Goal: Information Seeking & Learning: Check status

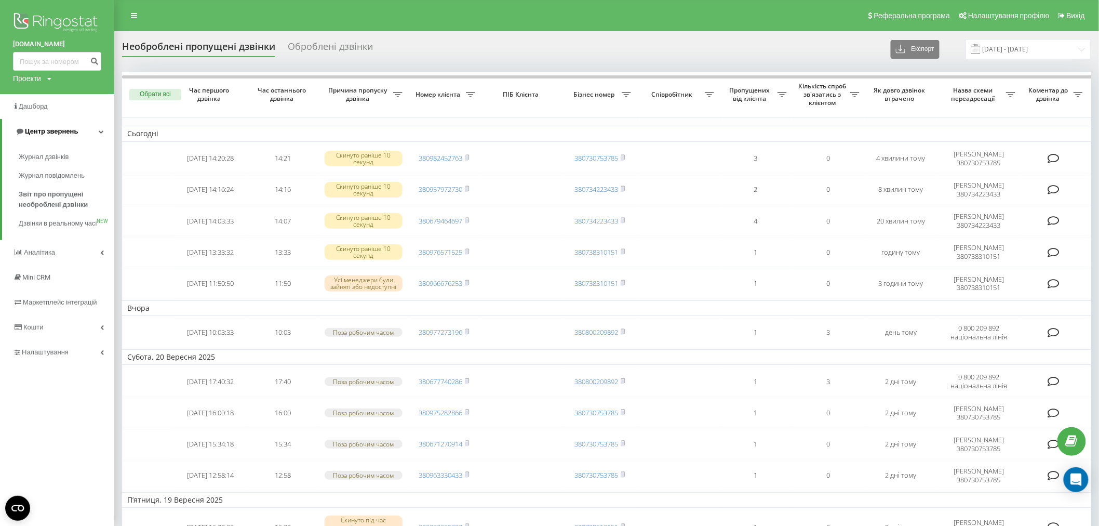
click at [94, 132] on link "Центр звернень" at bounding box center [58, 131] width 112 height 25
click at [99, 132] on link "Центр звернень" at bounding box center [57, 131] width 114 height 25
click at [82, 150] on link "Журнал дзвінків" at bounding box center [67, 157] width 96 height 19
click at [70, 157] on span "Журнал дзвінків" at bounding box center [46, 157] width 55 height 10
click at [64, 131] on span "Центр звернень" at bounding box center [51, 131] width 53 height 8
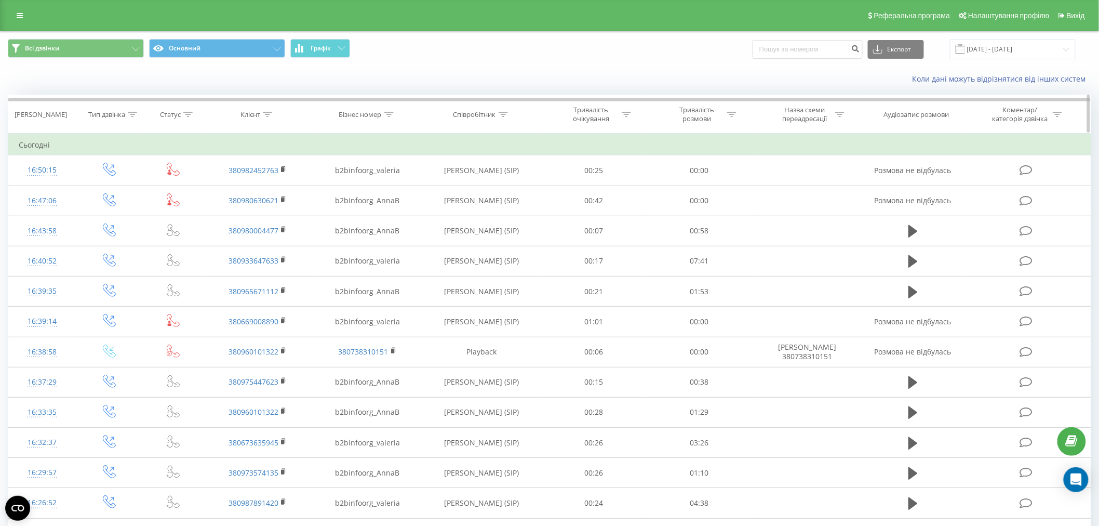
drag, startPoint x: 269, startPoint y: 112, endPoint x: 269, endPoint y: 120, distance: 7.8
click at [269, 113] on icon at bounding box center [267, 114] width 9 height 5
click at [262, 189] on input "text" at bounding box center [257, 189] width 91 height 18
paste input "380666892808"
type input "380666892808"
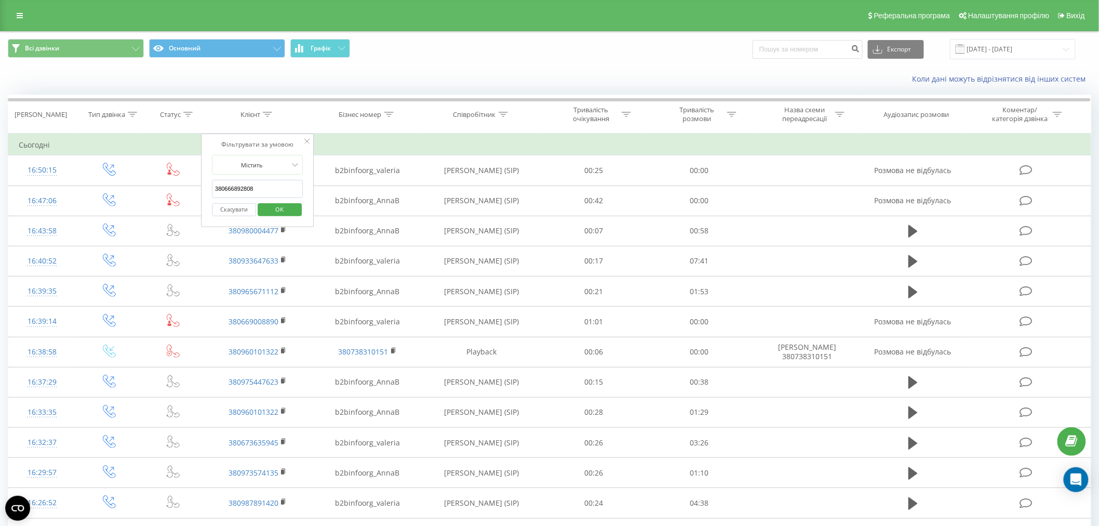
click at [275, 203] on span "OK" at bounding box center [279, 209] width 29 height 16
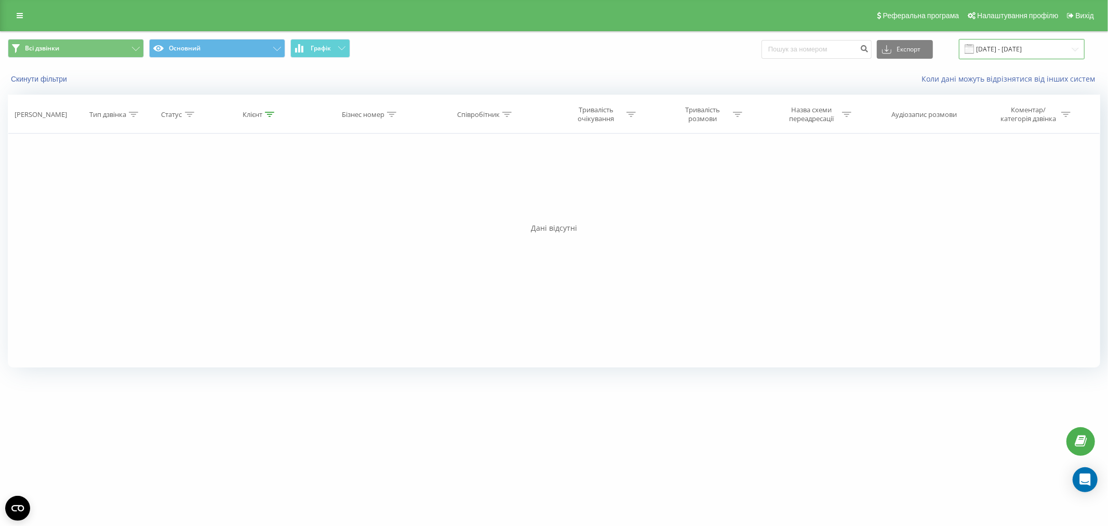
drag, startPoint x: 982, startPoint y: 47, endPoint x: 978, endPoint y: 58, distance: 11.2
click at [983, 47] on input "[DATE] - [DATE]" at bounding box center [1022, 49] width 126 height 20
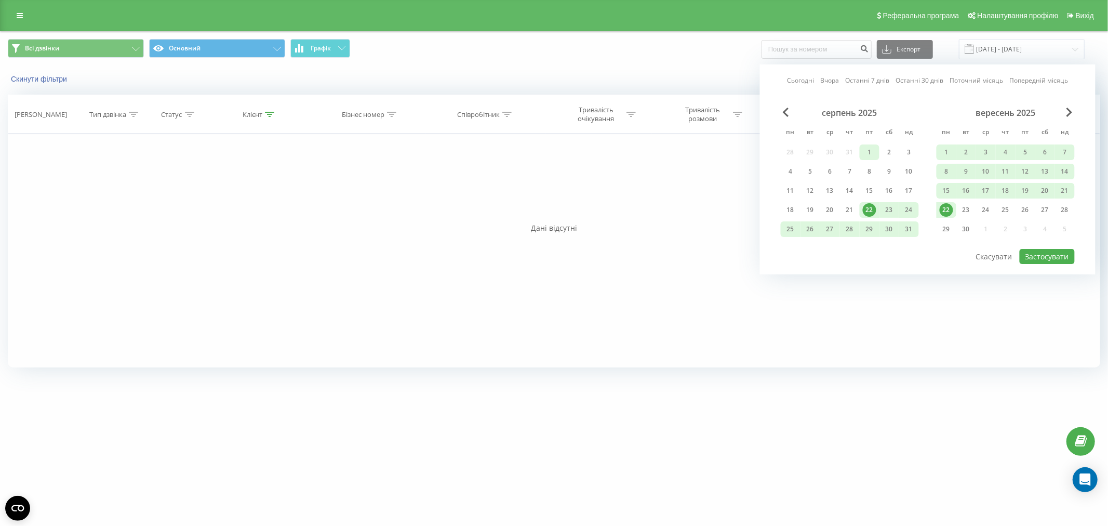
click at [868, 151] on div "1" at bounding box center [870, 152] width 14 height 14
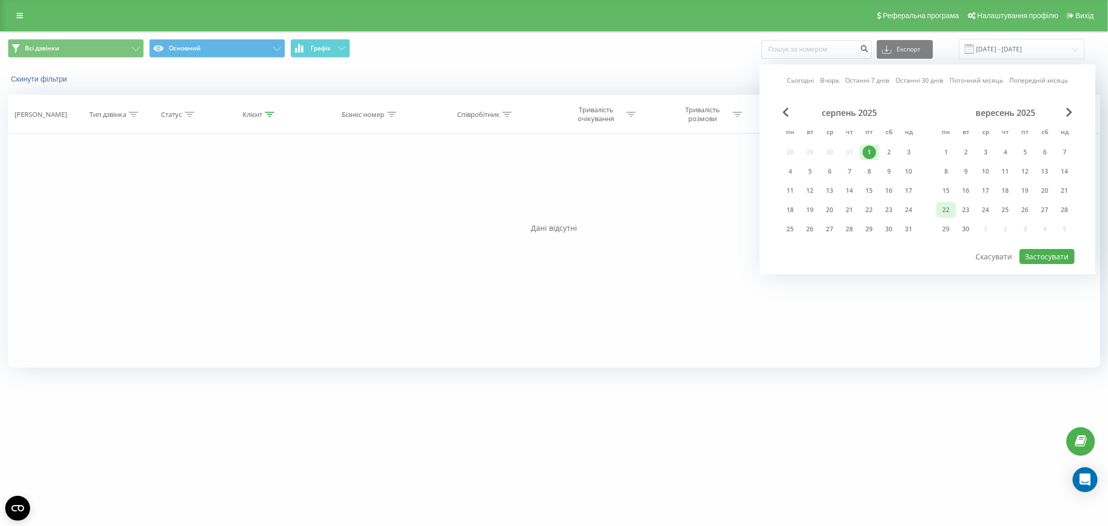
click at [950, 208] on div "22" at bounding box center [947, 210] width 14 height 14
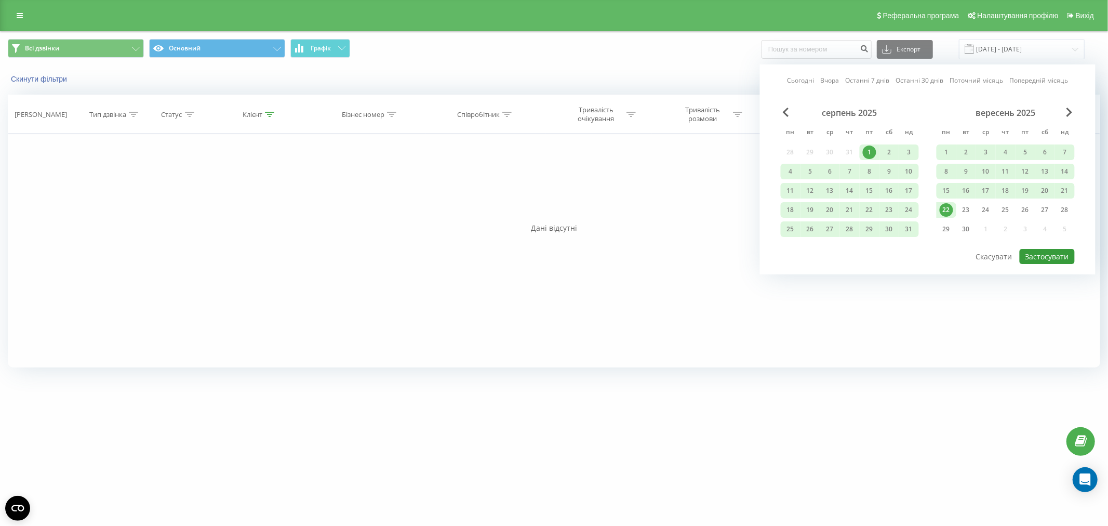
click at [1062, 260] on button "Застосувати" at bounding box center [1047, 256] width 55 height 15
type input "01.08.2025 - 22.09.2025"
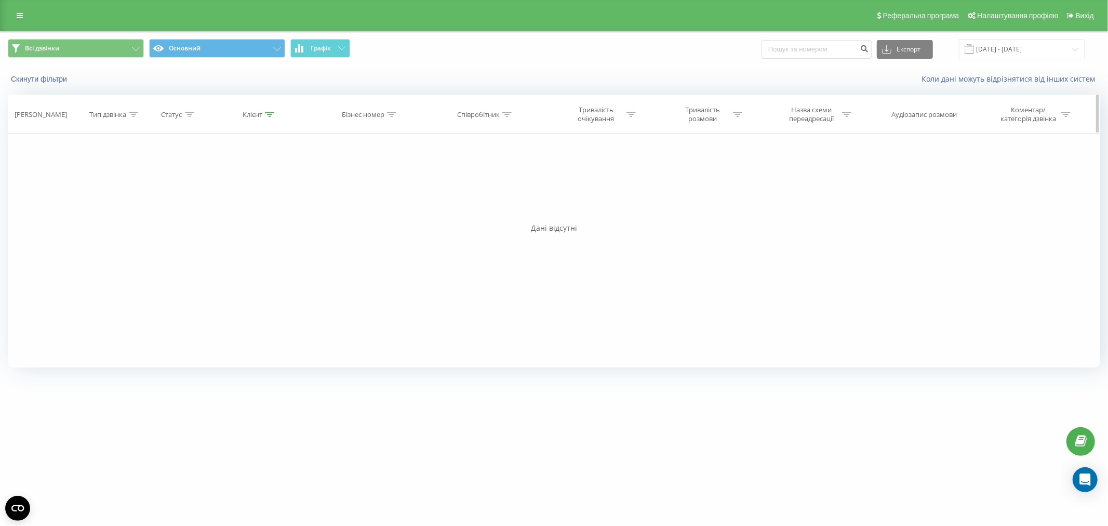
click at [268, 113] on icon at bounding box center [269, 114] width 9 height 5
drag, startPoint x: 258, startPoint y: 190, endPoint x: 127, endPoint y: 185, distance: 130.5
click at [127, 185] on div "Фільтрувати за умовою Дорівнює Введіть значення Скасувати OK Фільтрувати за умо…" at bounding box center [554, 250] width 1092 height 234
paste input "9695995"
click at [280, 202] on span "OK" at bounding box center [281, 209] width 29 height 16
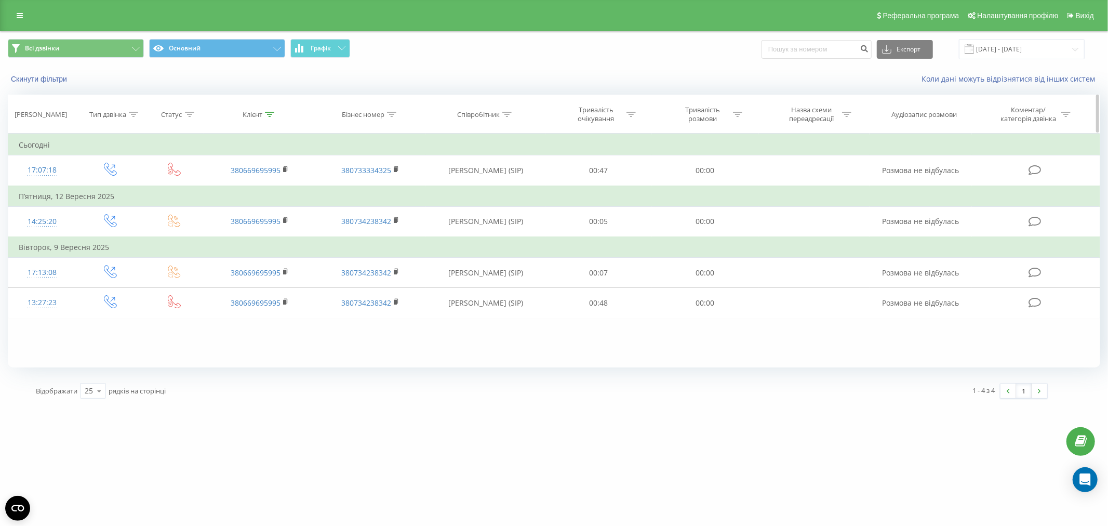
click at [267, 112] on icon at bounding box center [269, 114] width 9 height 5
drag, startPoint x: 269, startPoint y: 193, endPoint x: 243, endPoint y: 199, distance: 26.8
click at [142, 187] on table "Фільтрувати за умовою Дорівнює Введіть значення Скасувати OK Фільтрувати за умо…" at bounding box center [554, 225] width 1092 height 184
paste input "958259156"
type input "380958259156"
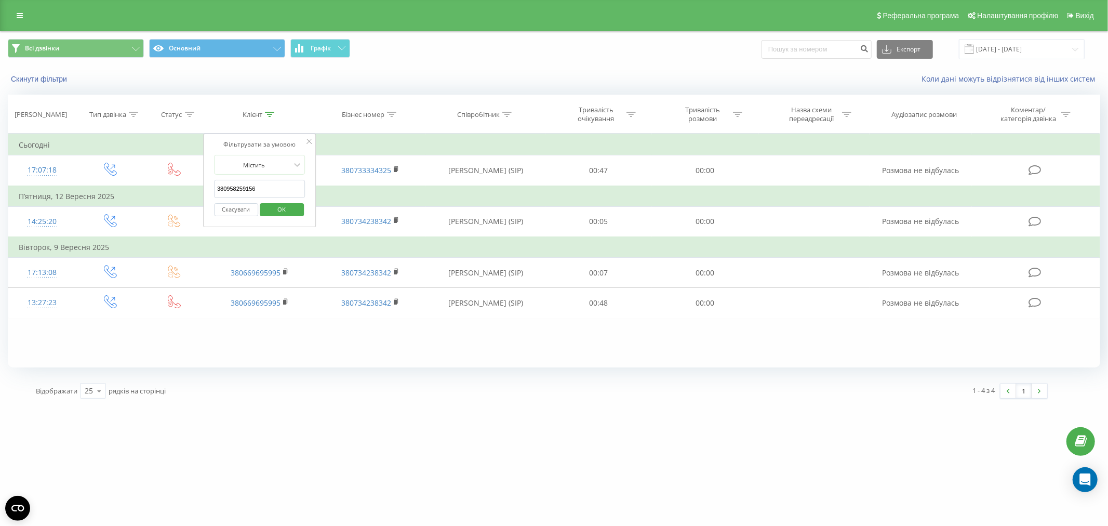
click at [296, 210] on span "OK" at bounding box center [281, 209] width 29 height 16
click at [999, 52] on input "01.08.2025 - 22.09.2025" at bounding box center [1022, 49] width 126 height 20
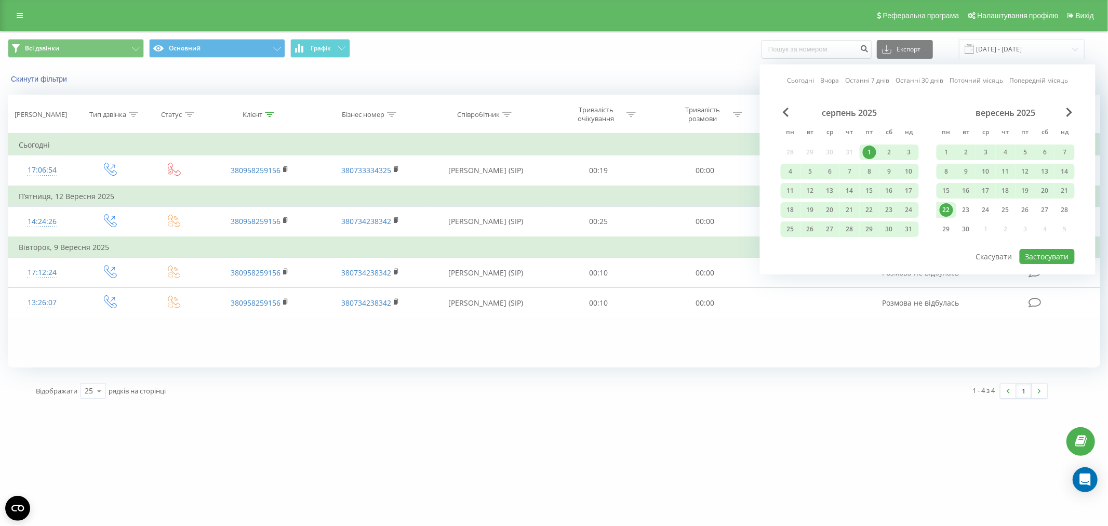
click at [781, 112] on div "серпень 2025" at bounding box center [850, 113] width 138 height 10
click at [783, 111] on span "Previous Month" at bounding box center [786, 112] width 6 height 9
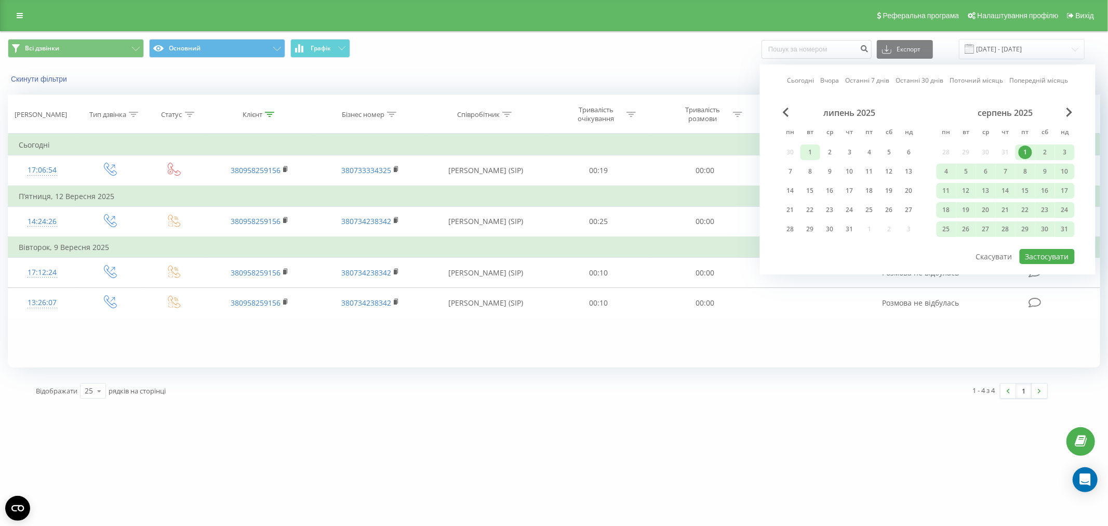
click at [810, 152] on div "1" at bounding box center [811, 152] width 14 height 14
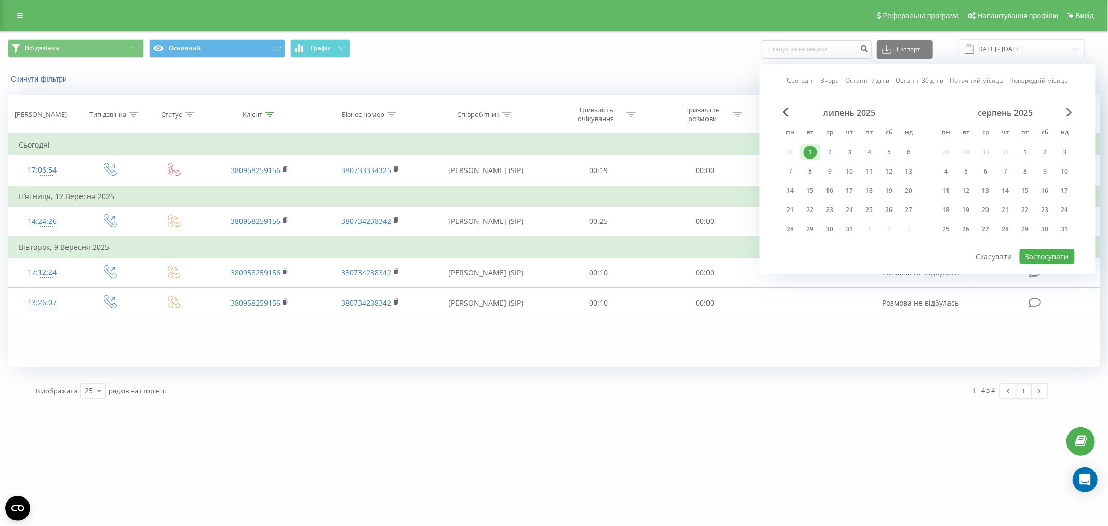
click at [1070, 116] on span "Next Month" at bounding box center [1069, 112] width 6 height 9
click at [949, 211] on div "22" at bounding box center [947, 210] width 14 height 14
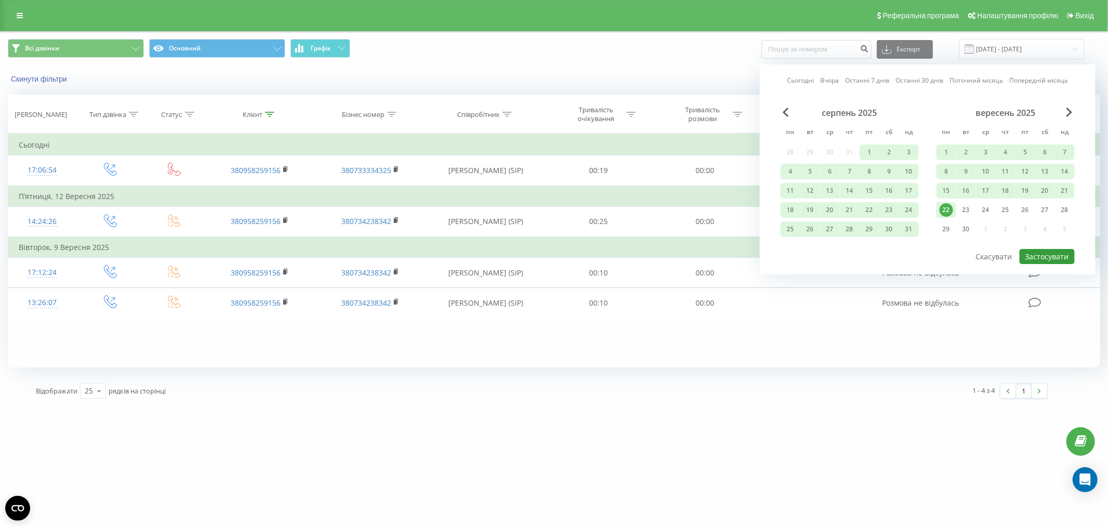
click at [1060, 250] on button "Застосувати" at bounding box center [1047, 256] width 55 height 15
type input "01.07.2025 - 22.09.2025"
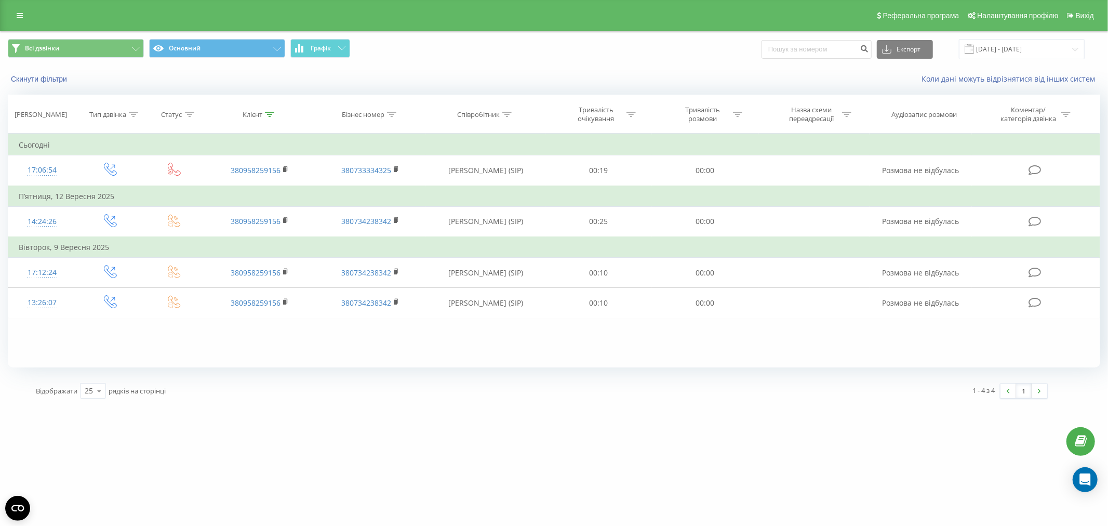
click at [905, 376] on div "1 - 4 з 4 1" at bounding box center [798, 391] width 513 height 30
drag, startPoint x: 268, startPoint y: 114, endPoint x: 258, endPoint y: 137, distance: 24.9
click at [268, 115] on icon at bounding box center [269, 114] width 9 height 5
drag, startPoint x: 262, startPoint y: 184, endPoint x: 152, endPoint y: 185, distance: 109.6
click at [149, 184] on table "Фільтрувати за умовою Дорівнює Введіть значення Скасувати OK Фільтрувати за умо…" at bounding box center [554, 225] width 1092 height 184
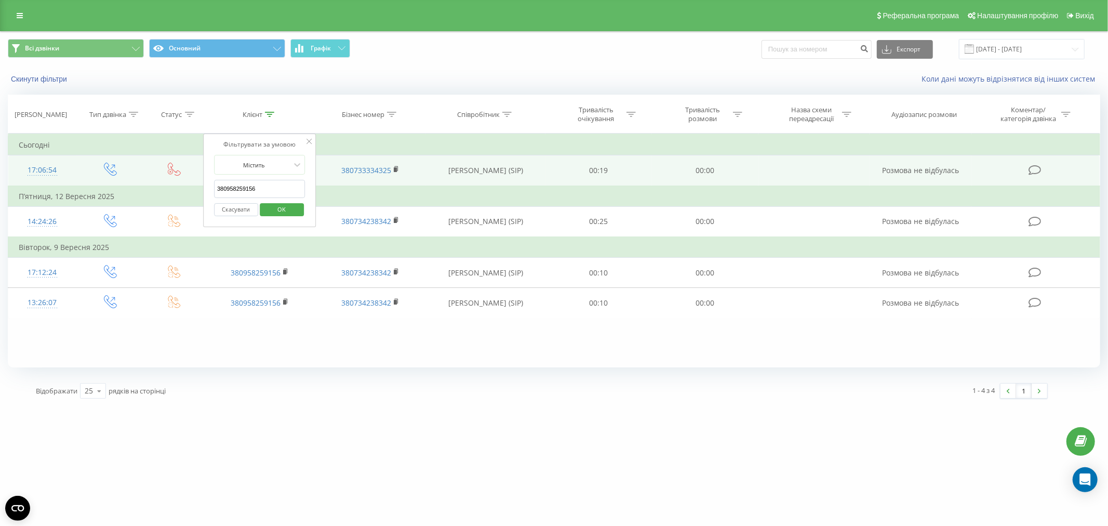
drag, startPoint x: 279, startPoint y: 183, endPoint x: 156, endPoint y: 183, distance: 122.6
click at [156, 183] on table "Фільтрувати за умовою Дорівнює Введіть значення Скасувати OK Фільтрувати за умо…" at bounding box center [554, 225] width 1092 height 184
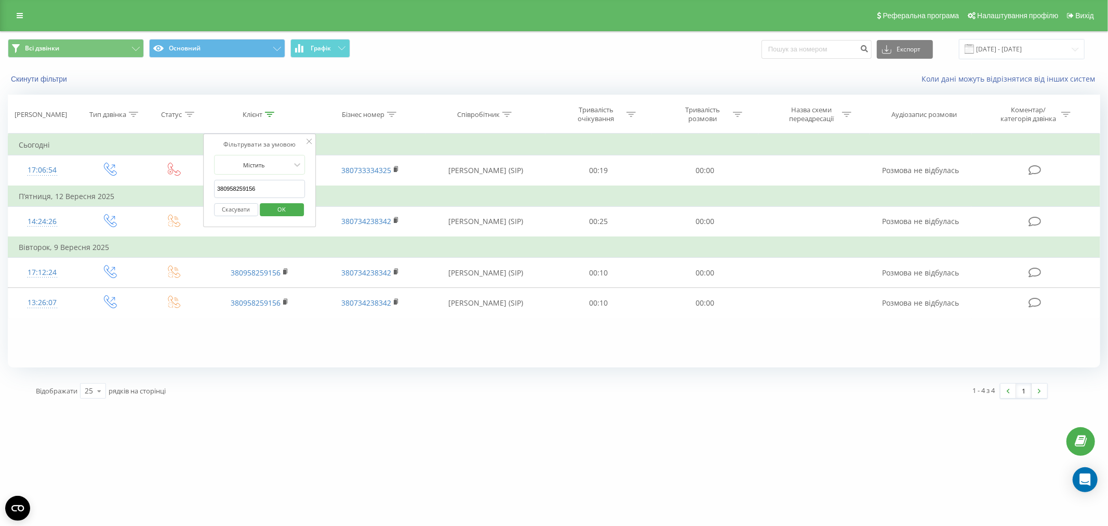
paste input "669695995"
type input "380669695995"
click at [296, 205] on span "OK" at bounding box center [281, 209] width 29 height 16
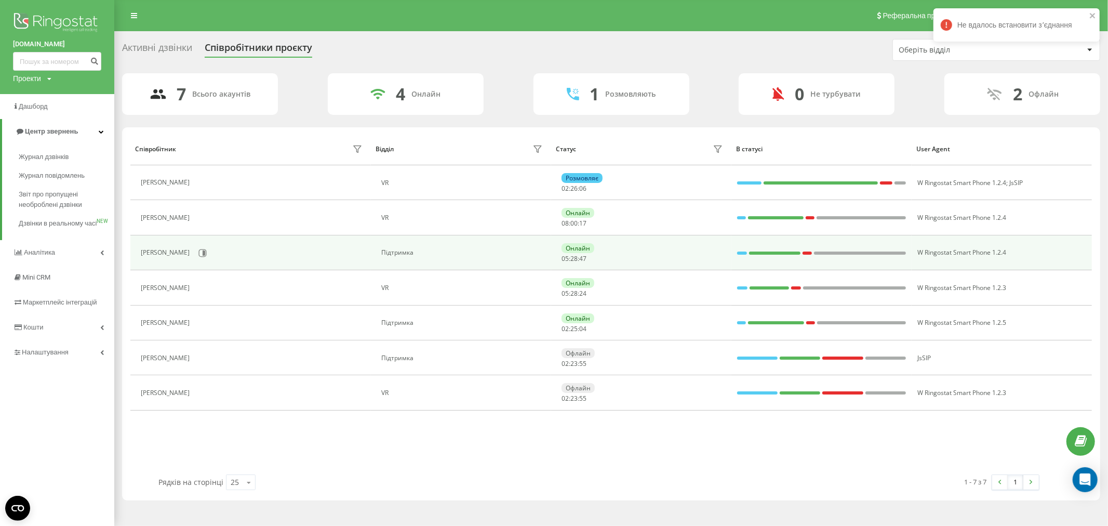
click at [210, 247] on div "Анна Шевченко" at bounding box center [253, 253] width 224 height 18
click at [201, 252] on icon at bounding box center [202, 253] width 8 height 8
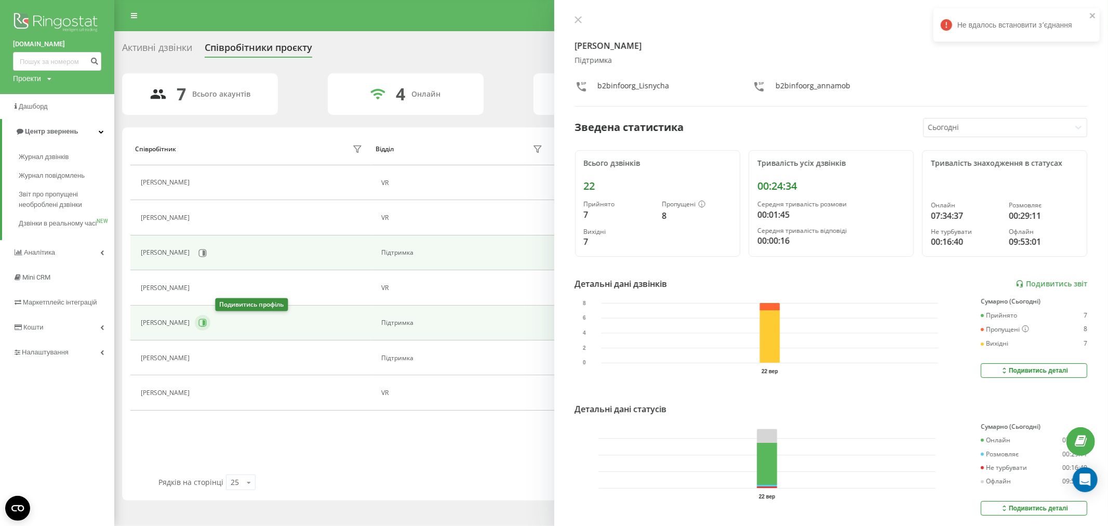
click at [207, 325] on icon at bounding box center [202, 322] width 8 height 8
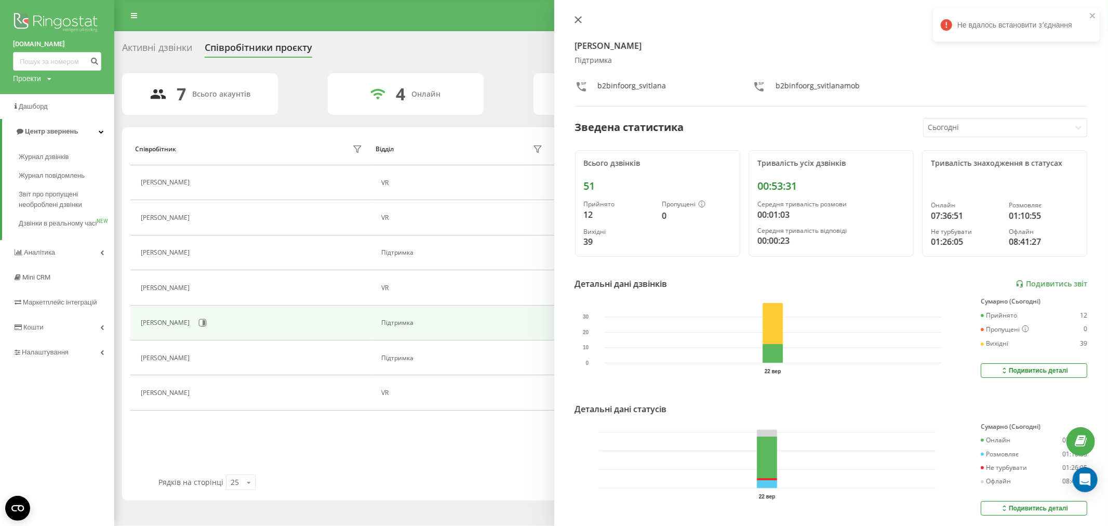
drag, startPoint x: 572, startPoint y: 20, endPoint x: 582, endPoint y: 16, distance: 10.7
click at [573, 21] on button at bounding box center [578, 21] width 14 height 10
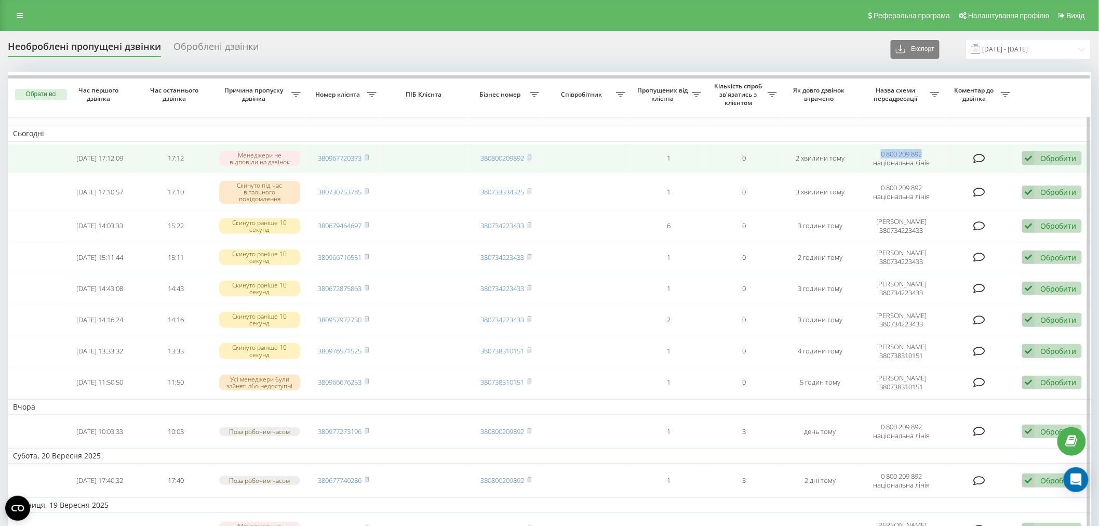
click at [925, 151] on td "0 800 209 892 національна лінія" at bounding box center [901, 158] width 87 height 29
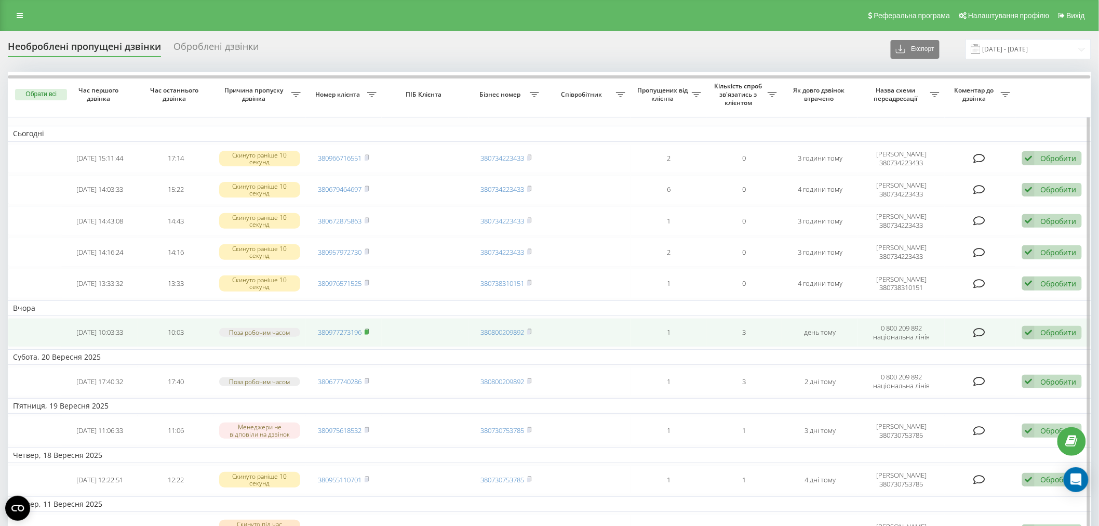
click at [369, 329] on icon at bounding box center [367, 331] width 5 height 6
click at [371, 328] on td "380677740286" at bounding box center [344, 332] width 76 height 29
click at [368, 330] on rect at bounding box center [366, 332] width 3 height 5
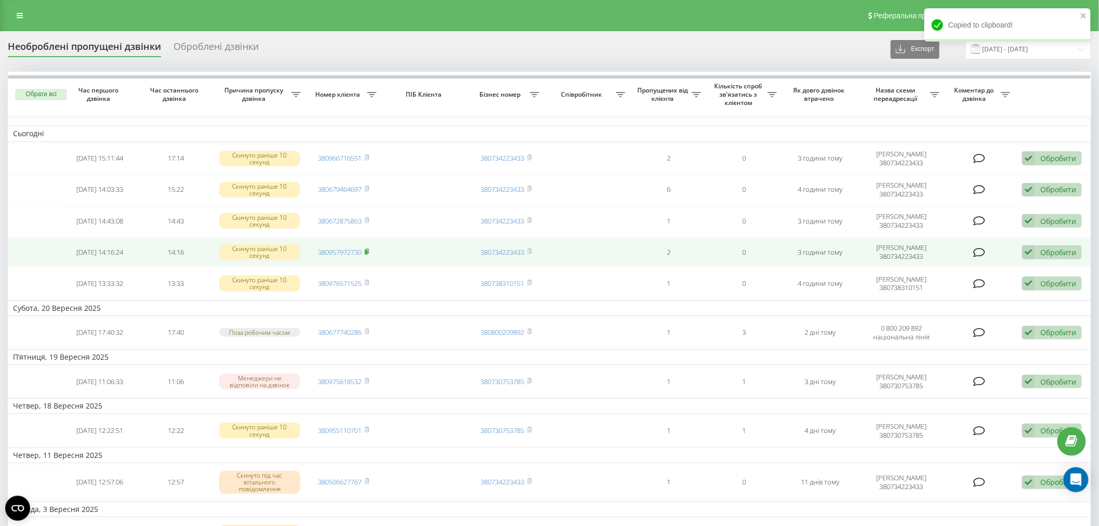
click at [369, 250] on icon at bounding box center [367, 251] width 4 height 5
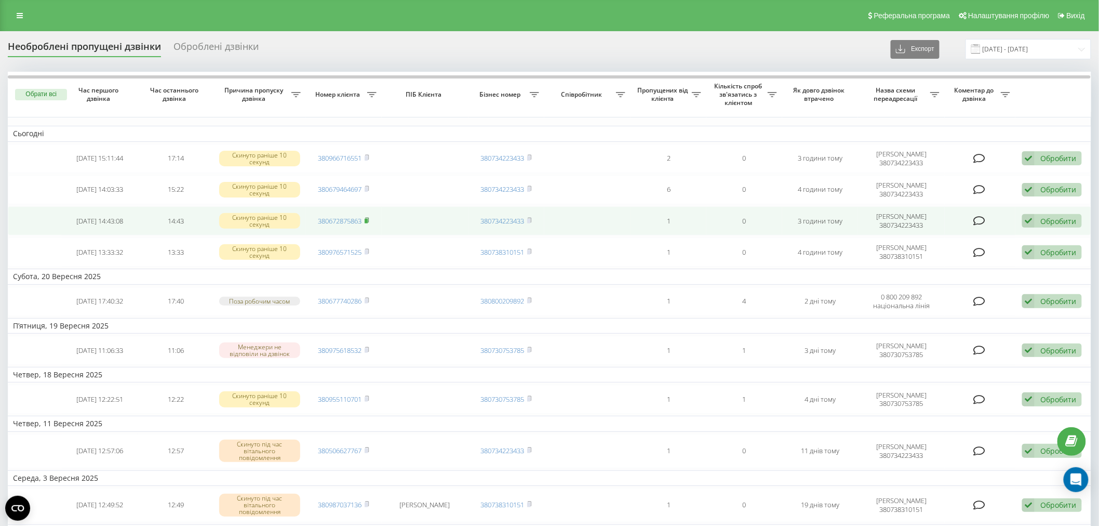
click at [369, 218] on icon at bounding box center [367, 220] width 4 height 5
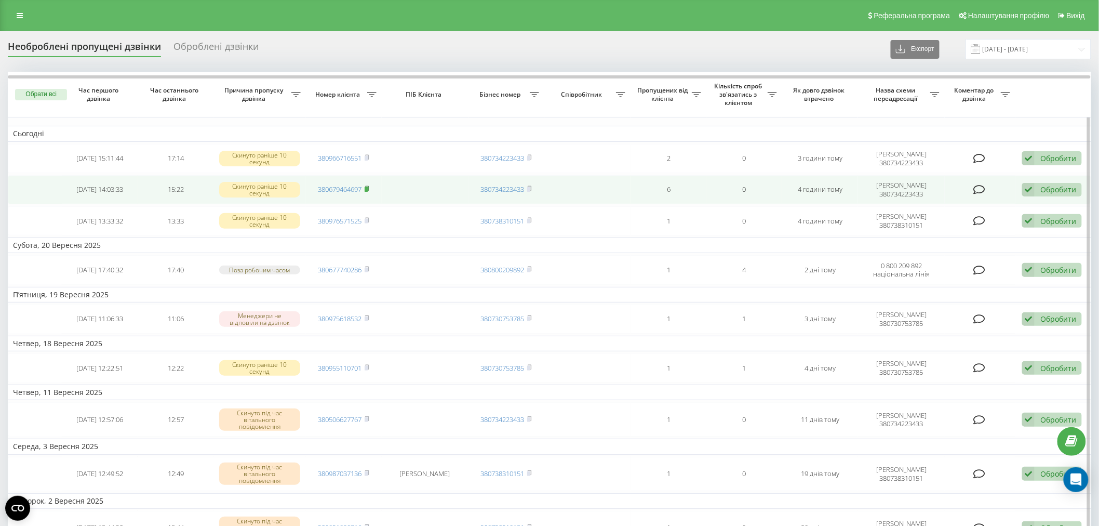
click at [368, 190] on rect at bounding box center [366, 189] width 3 height 5
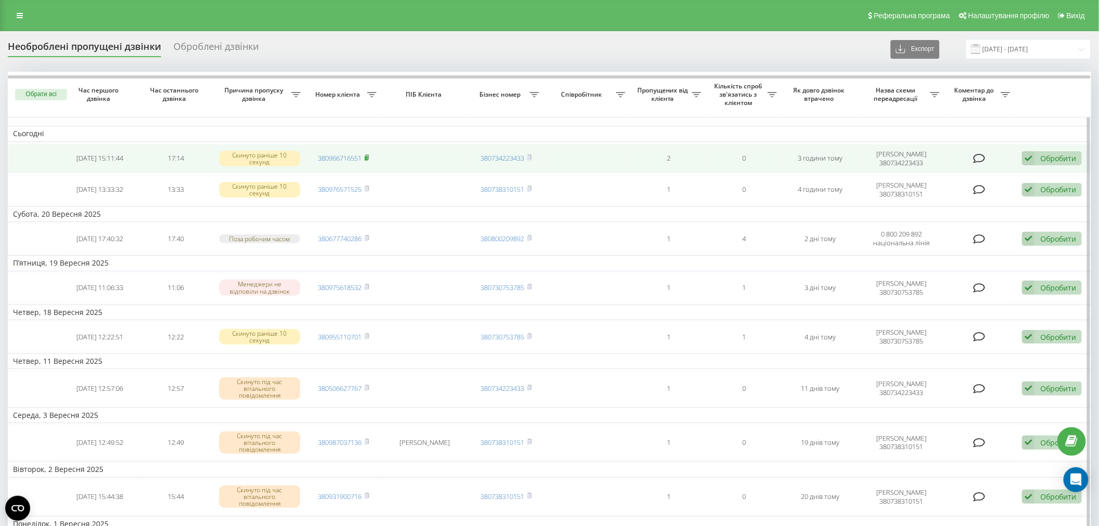
click at [367, 158] on rect at bounding box center [366, 158] width 3 height 5
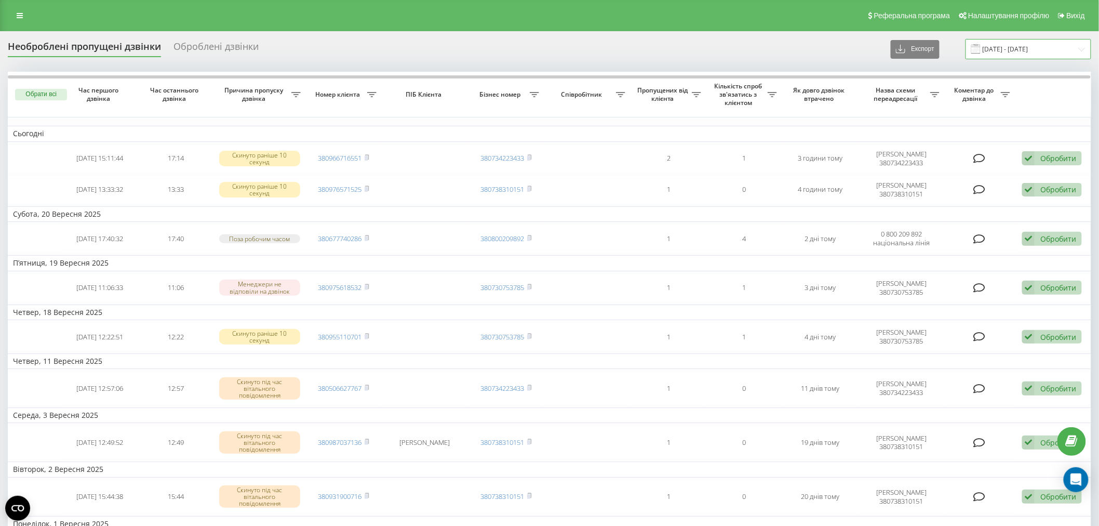
click at [1048, 43] on input "[DATE] - [DATE]" at bounding box center [1029, 49] width 126 height 20
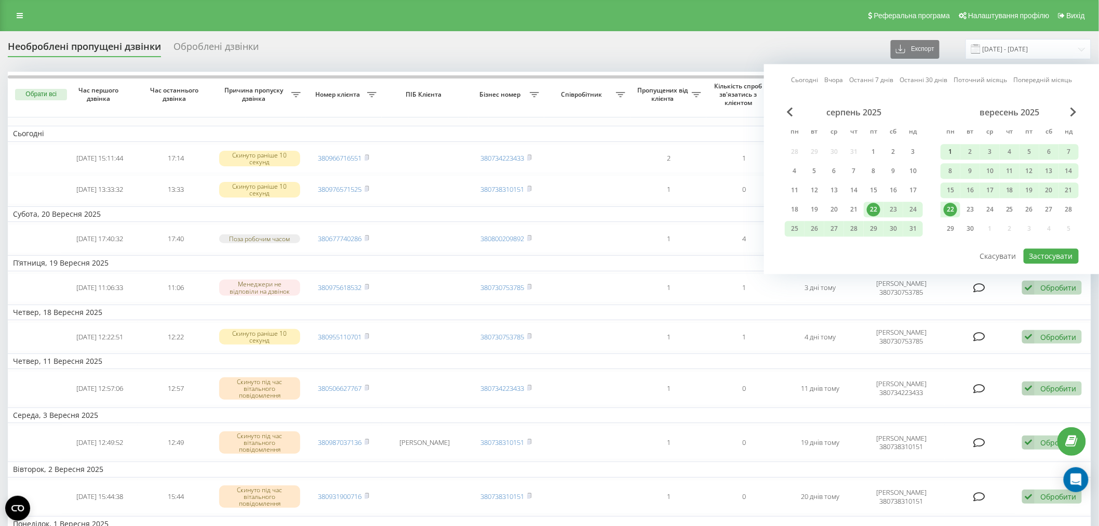
click at [946, 151] on div "1" at bounding box center [951, 152] width 14 height 14
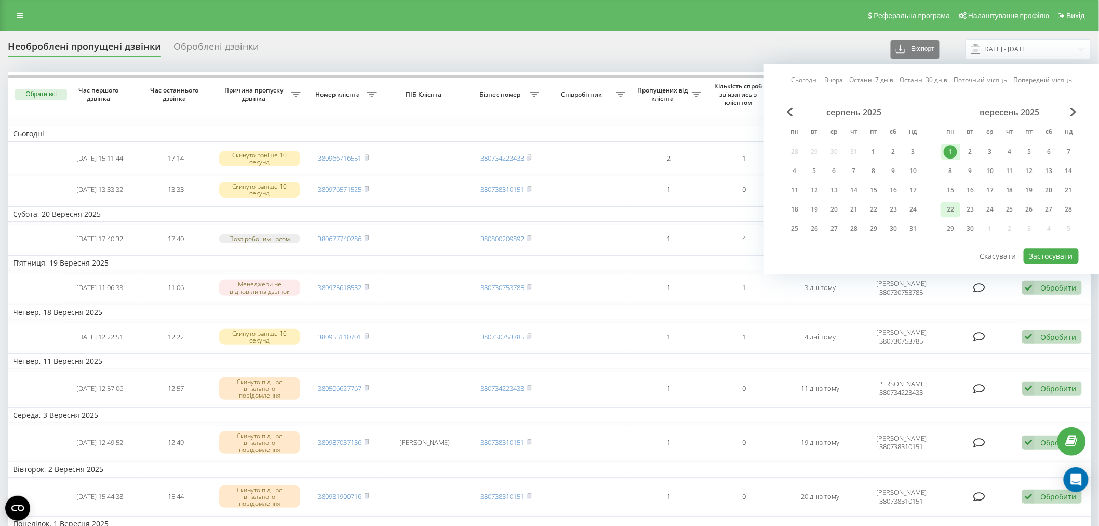
click at [948, 209] on div "22" at bounding box center [951, 210] width 14 height 14
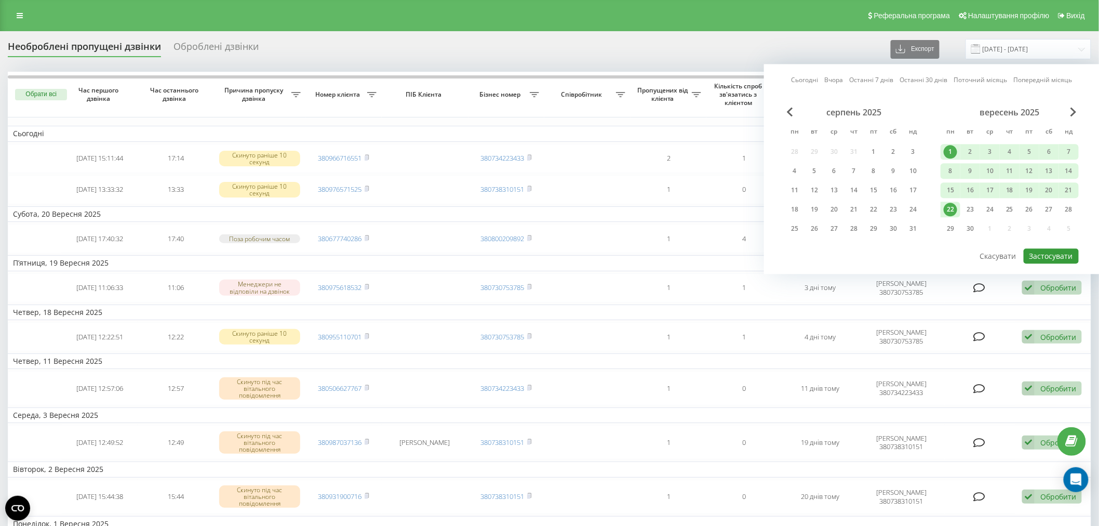
click at [1047, 259] on button "Застосувати" at bounding box center [1051, 255] width 55 height 15
type input "01.09.2025 - 22.09.2025"
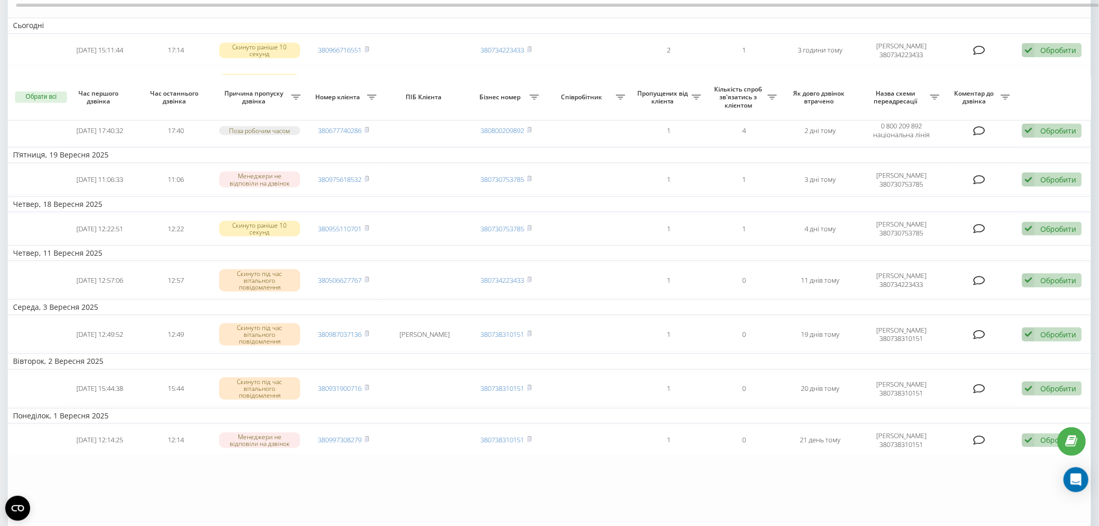
scroll to position [197, 0]
